Goal: Task Accomplishment & Management: Manage account settings

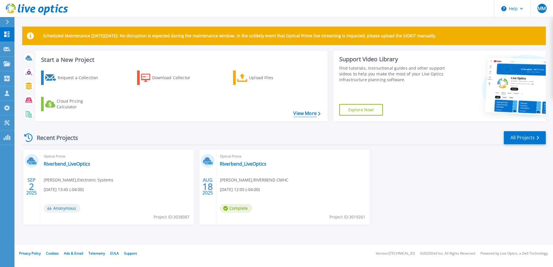
click at [309, 114] on link "View More" at bounding box center [306, 113] width 27 height 5
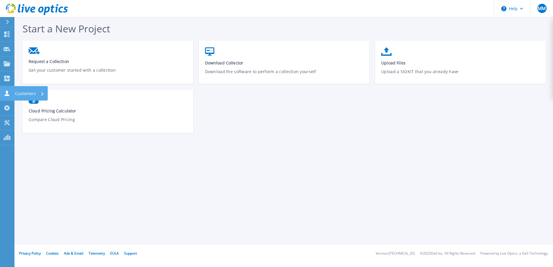
click at [6, 94] on icon at bounding box center [6, 93] width 7 height 5
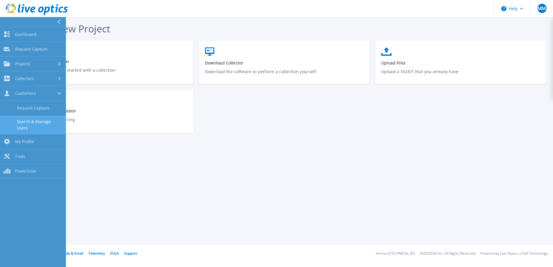
click at [40, 122] on link "Search & Manage Users" at bounding box center [33, 125] width 66 height 19
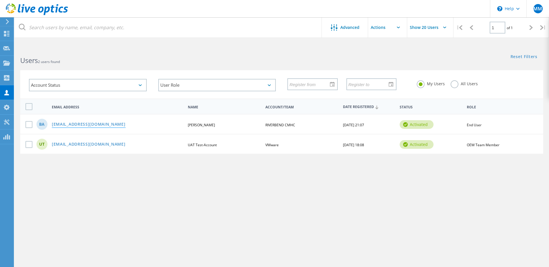
click at [89, 123] on link "[EMAIL_ADDRESS][DOMAIN_NAME]" at bounding box center [89, 124] width 74 height 5
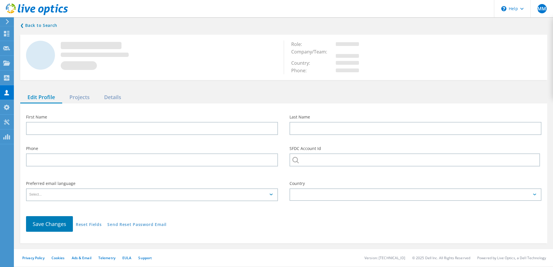
type input "[PERSON_NAME]"
type input "RIVERBEND CMHC"
type input "English"
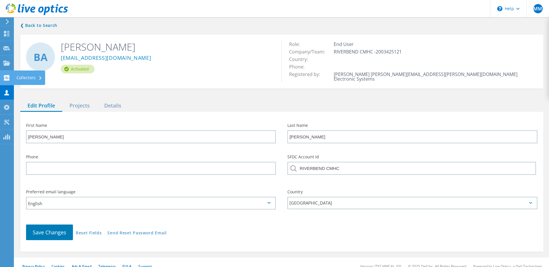
click at [7, 75] on use at bounding box center [6, 77] width 5 height 5
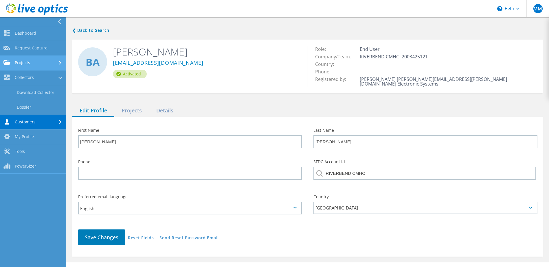
click at [26, 67] on link "Projects" at bounding box center [33, 63] width 66 height 15
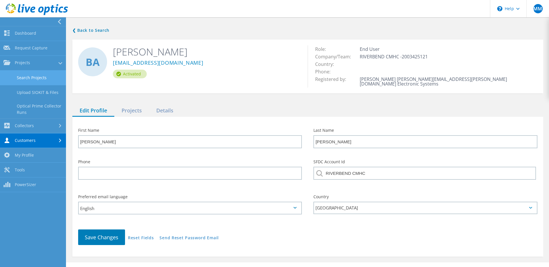
click at [47, 78] on link "Search Projects" at bounding box center [33, 78] width 66 height 15
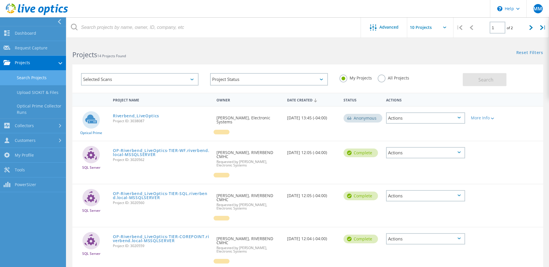
click at [40, 63] on link "Projects" at bounding box center [33, 63] width 66 height 15
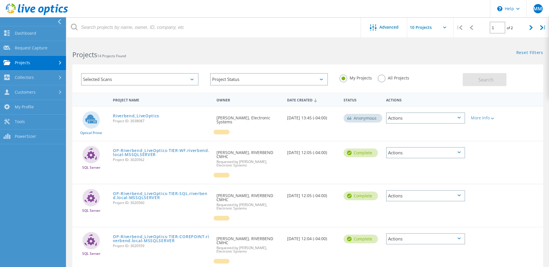
click at [38, 65] on link "Projects" at bounding box center [33, 63] width 66 height 15
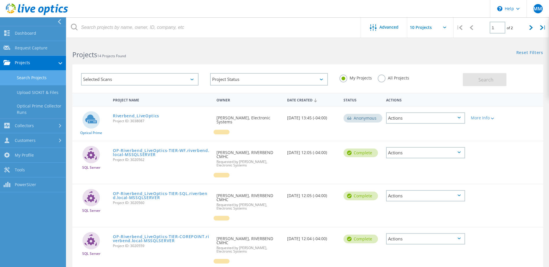
click at [380, 80] on label "All Projects" at bounding box center [394, 77] width 32 height 5
click at [0, 0] on input "All Projects" at bounding box center [0, 0] width 0 height 0
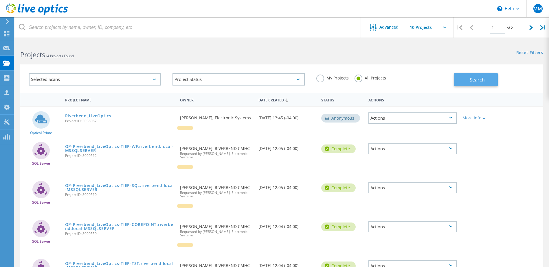
click at [467, 82] on button "Search" at bounding box center [476, 79] width 44 height 13
click at [155, 78] on div "Selected Scans" at bounding box center [95, 79] width 132 height 12
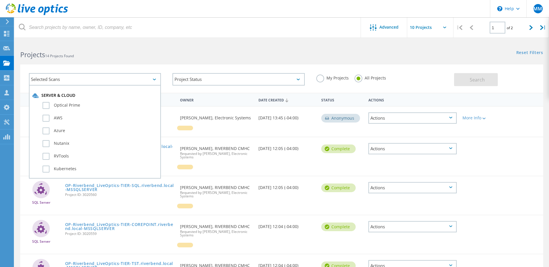
click at [155, 78] on div "Selected Scans" at bounding box center [95, 79] width 132 height 12
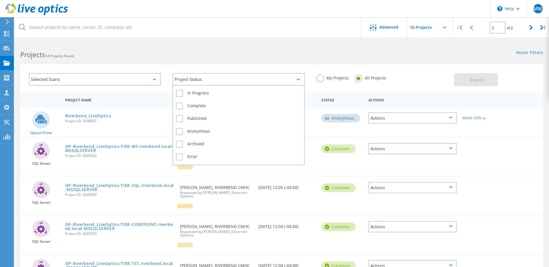
click at [231, 78] on div "Project Status" at bounding box center [238, 79] width 132 height 12
click at [182, 107] on label "Complete" at bounding box center [238, 106] width 125 height 7
click at [0, 0] on input "Complete" at bounding box center [0, 0] width 0 height 0
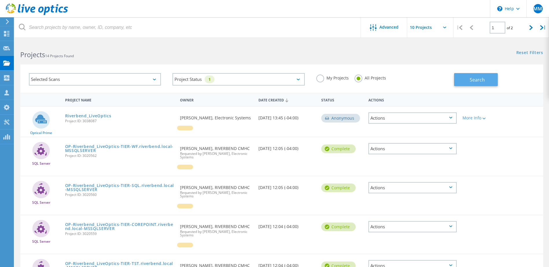
click at [484, 80] on span "Search" at bounding box center [477, 80] width 15 height 6
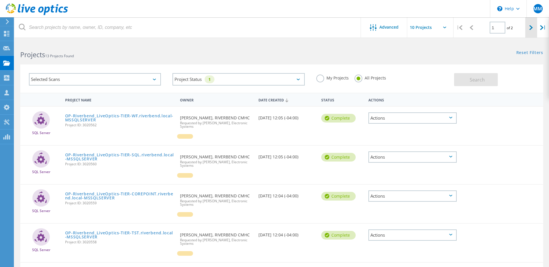
click at [530, 28] on icon at bounding box center [530, 27] width 3 height 5
type input "2"
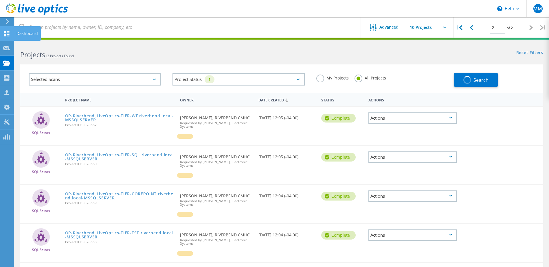
click at [5, 36] on div at bounding box center [6, 34] width 7 height 6
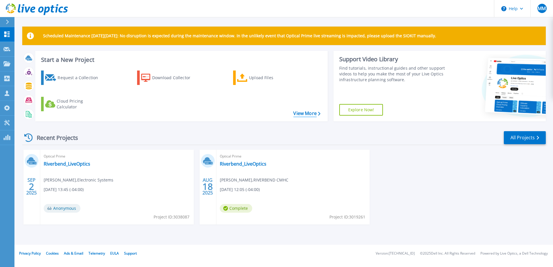
click at [311, 115] on link "View More" at bounding box center [306, 113] width 27 height 5
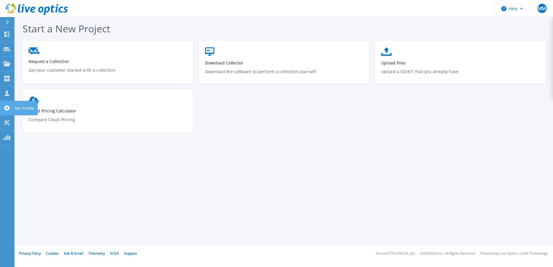
click at [10, 106] on icon at bounding box center [6, 107] width 7 height 5
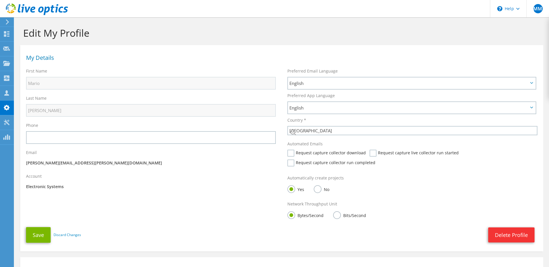
select select "224"
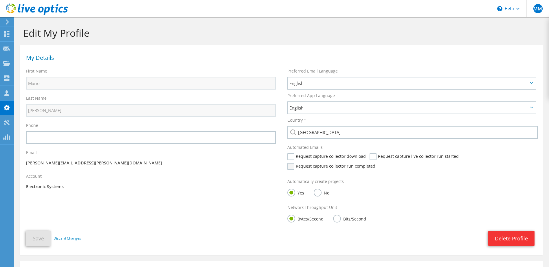
click at [293, 168] on label "Request capture collector run completed" at bounding box center [331, 166] width 88 height 7
click at [0, 0] on input "Request capture collector run completed" at bounding box center [0, 0] width 0 height 0
click at [10, 93] on icon at bounding box center [6, 92] width 7 height 5
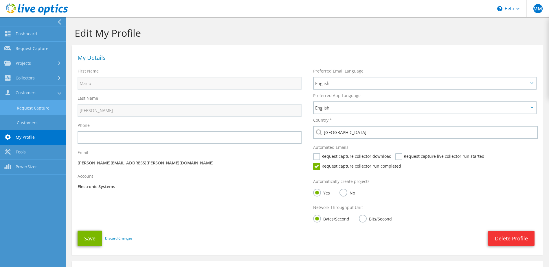
click at [34, 109] on link "Request Capture" at bounding box center [33, 108] width 66 height 15
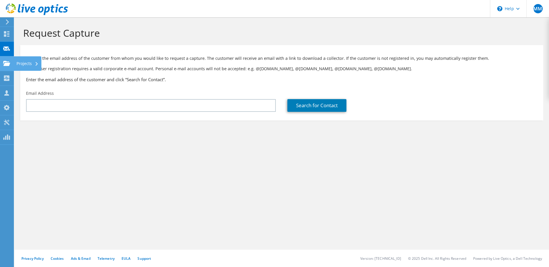
click at [8, 61] on icon at bounding box center [6, 63] width 7 height 5
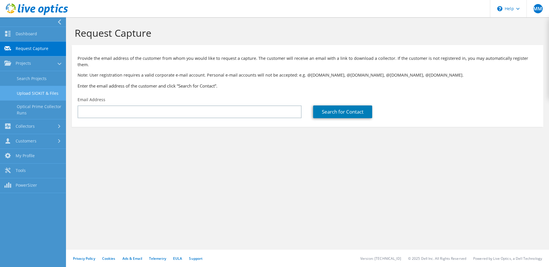
click at [27, 93] on link "Upload SIOKIT & Files" at bounding box center [33, 93] width 66 height 15
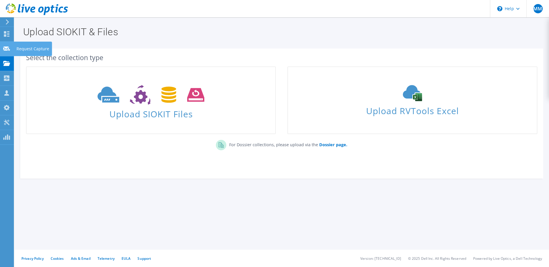
click at [5, 50] on use at bounding box center [6, 48] width 7 height 4
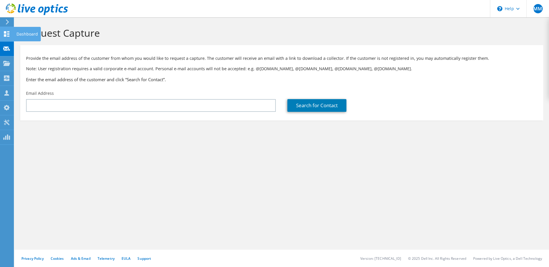
click at [9, 34] on icon at bounding box center [6, 33] width 7 height 5
